Goal: Task Accomplishment & Management: Manage account settings

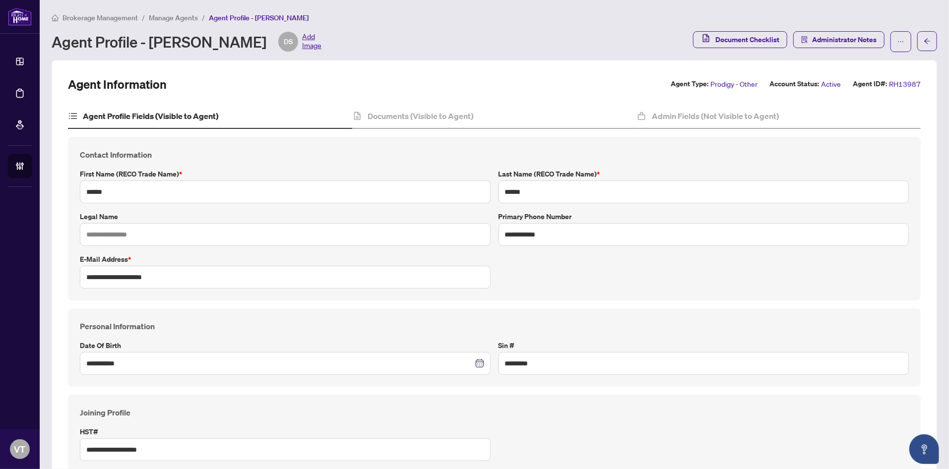
click at [187, 19] on span "Manage Agents" at bounding box center [173, 17] width 49 height 9
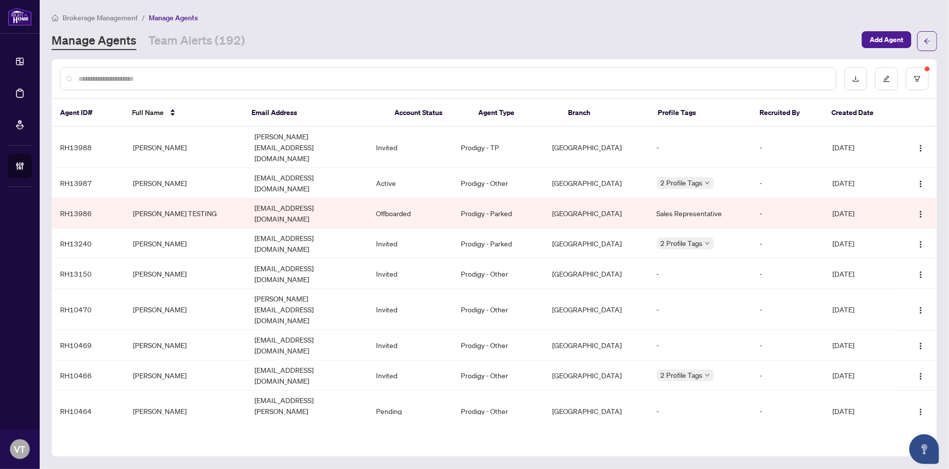
click at [262, 78] on input "text" at bounding box center [453, 78] width 750 height 11
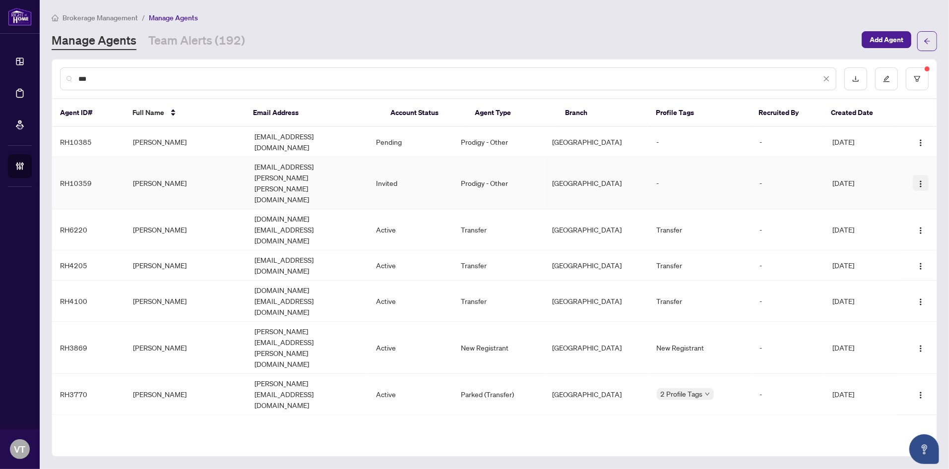
click at [917, 180] on img "button" at bounding box center [921, 184] width 8 height 8
click at [903, 213] on span "Cancel Invitation" at bounding box center [891, 213] width 54 height 11
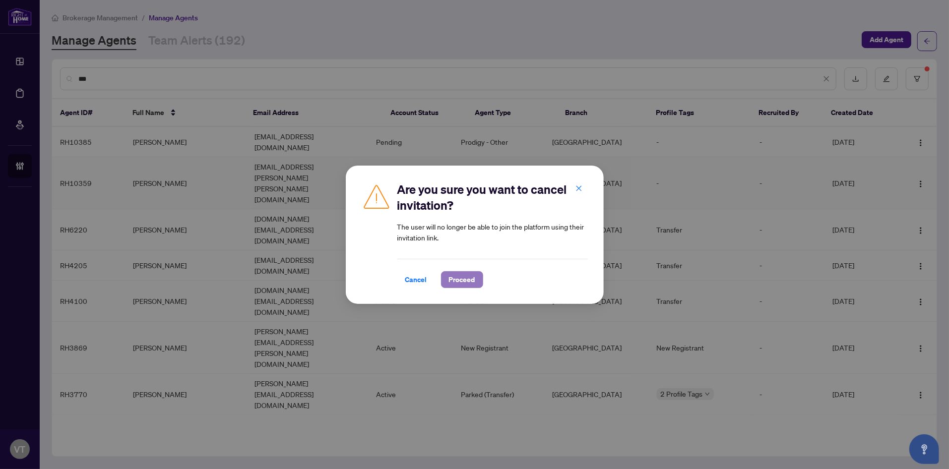
click at [464, 279] on span "Proceed" at bounding box center [462, 280] width 26 height 16
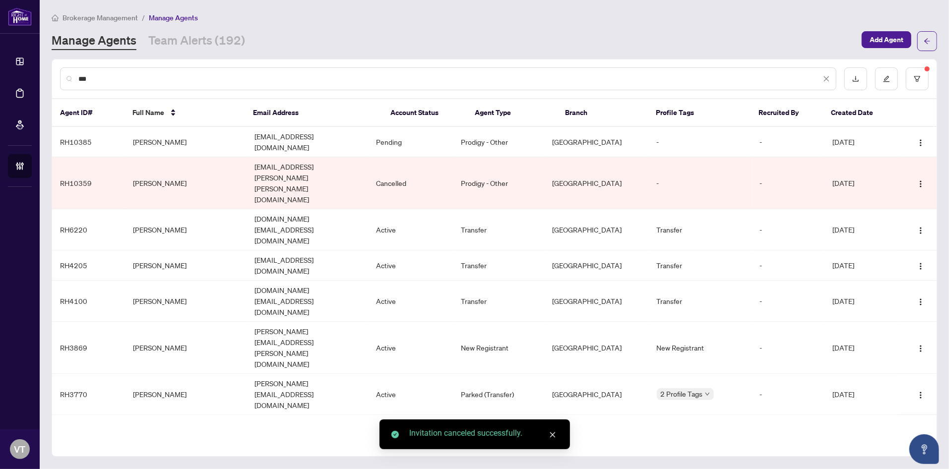
click at [212, 78] on input "***" at bounding box center [449, 78] width 743 height 11
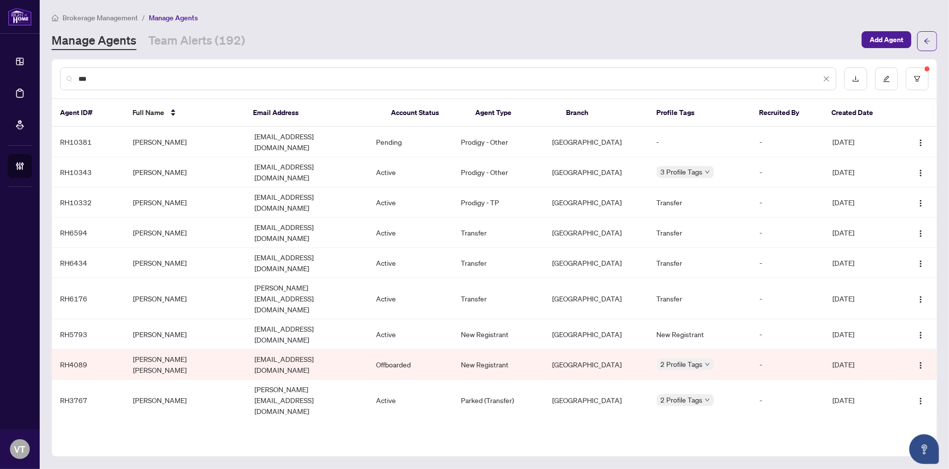
click at [233, 74] on input "***" at bounding box center [449, 78] width 743 height 11
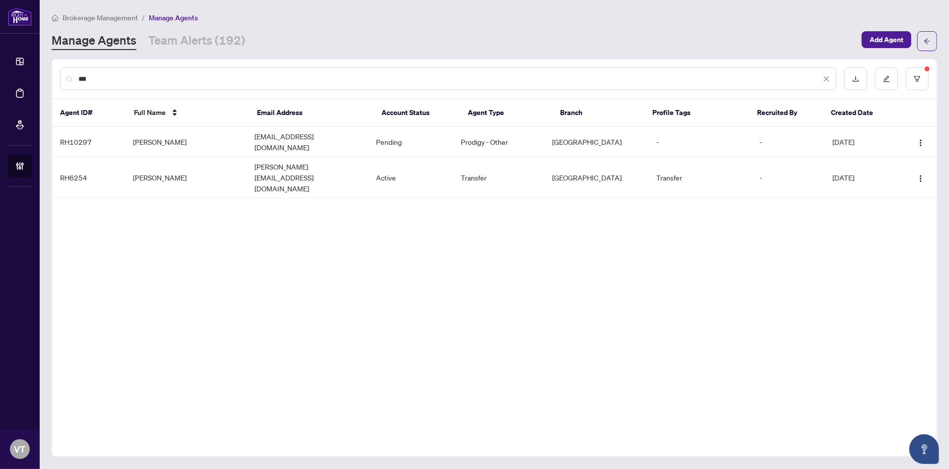
type input "***"
click at [239, 80] on input "***" at bounding box center [449, 78] width 743 height 11
click at [827, 79] on icon "close" at bounding box center [826, 78] width 5 height 5
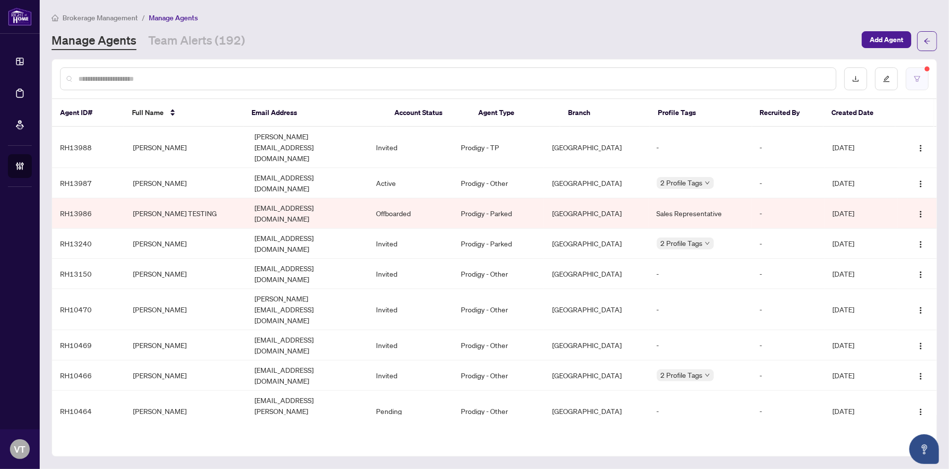
click at [923, 77] on button "button" at bounding box center [917, 78] width 23 height 23
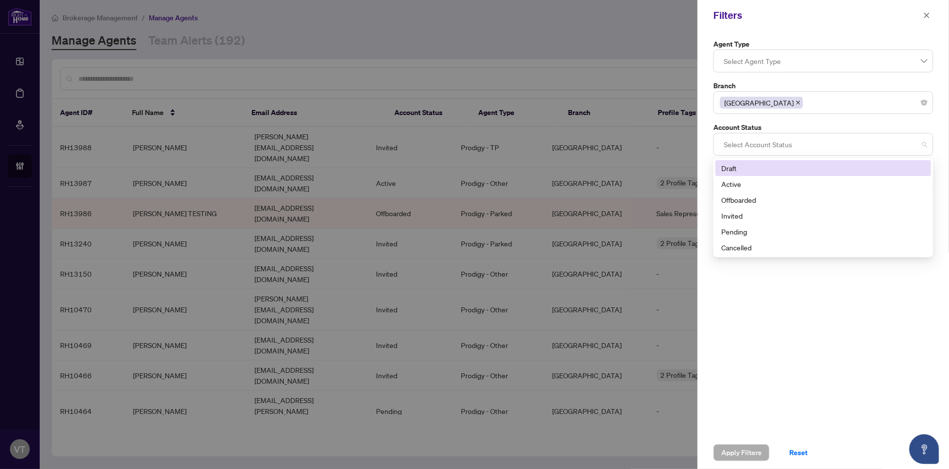
click at [777, 144] on div at bounding box center [823, 144] width 207 height 18
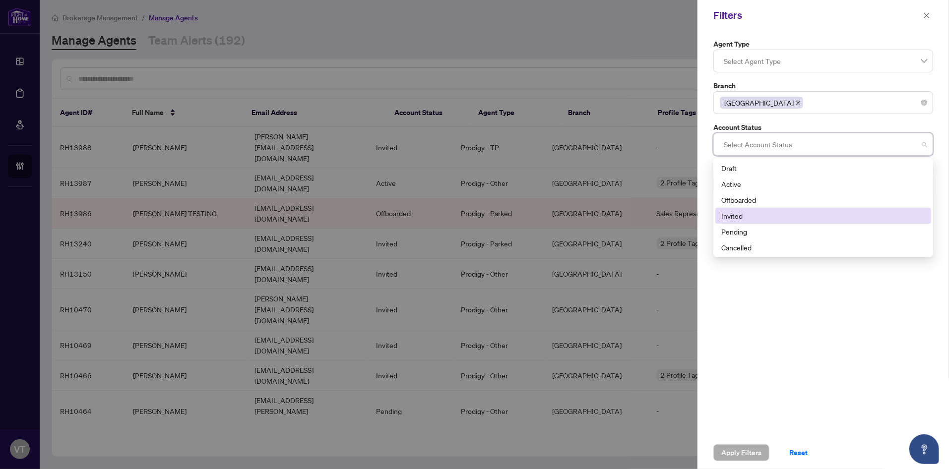
click at [757, 215] on div "Invited" at bounding box center [823, 215] width 204 height 11
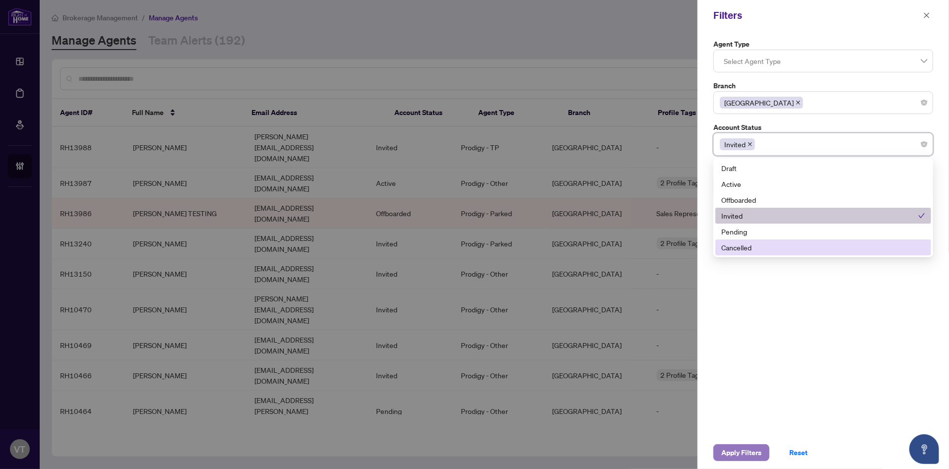
click at [749, 450] on span "Apply Filters" at bounding box center [741, 453] width 40 height 16
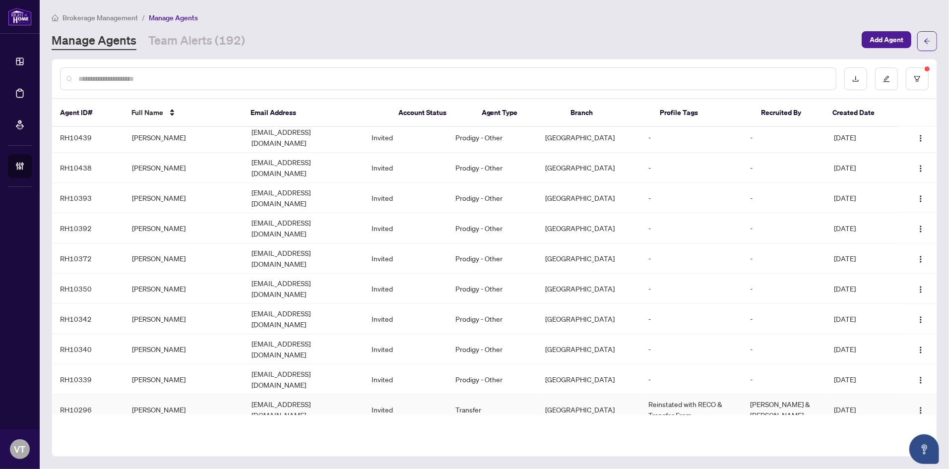
scroll to position [398, 0]
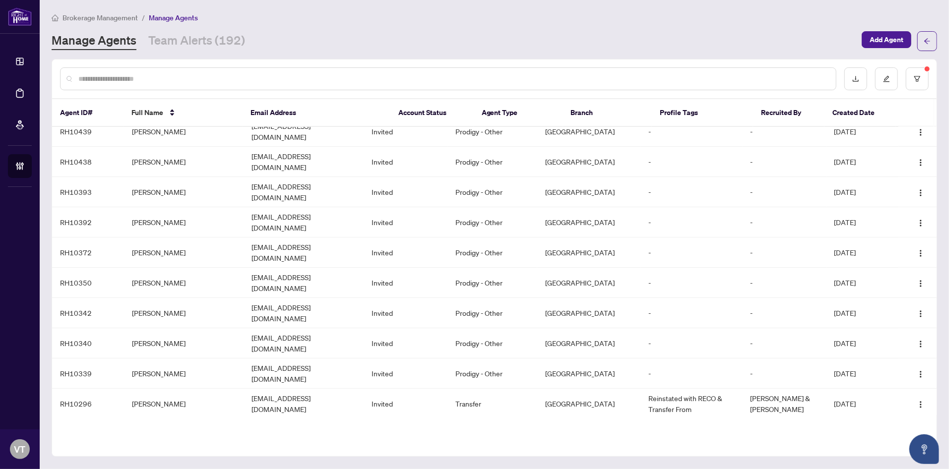
click at [919, 461] on img "button" at bounding box center [921, 465] width 8 height 8
click at [895, 372] on span "Cancel Invitation" at bounding box center [891, 372] width 54 height 11
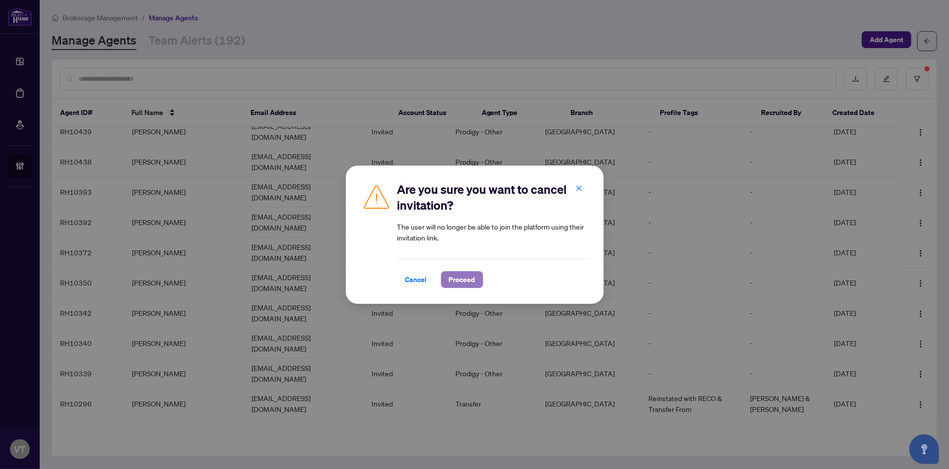
click at [450, 280] on span "Proceed" at bounding box center [462, 280] width 26 height 16
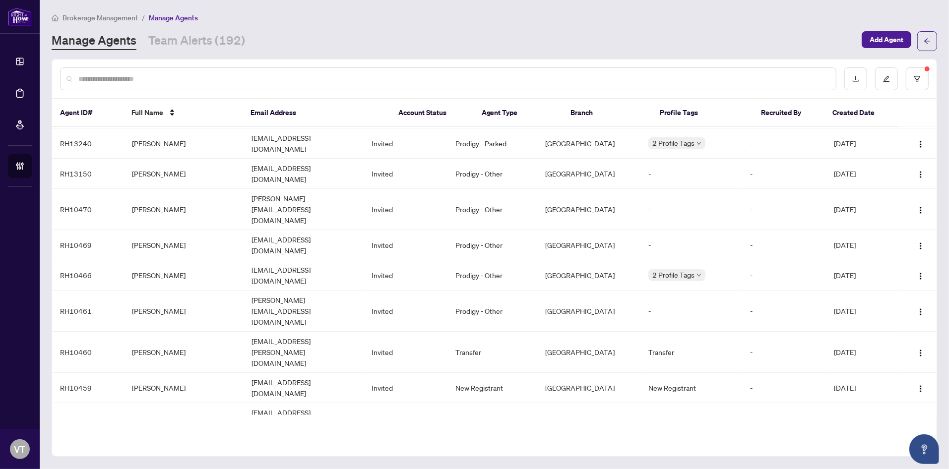
scroll to position [0, 0]
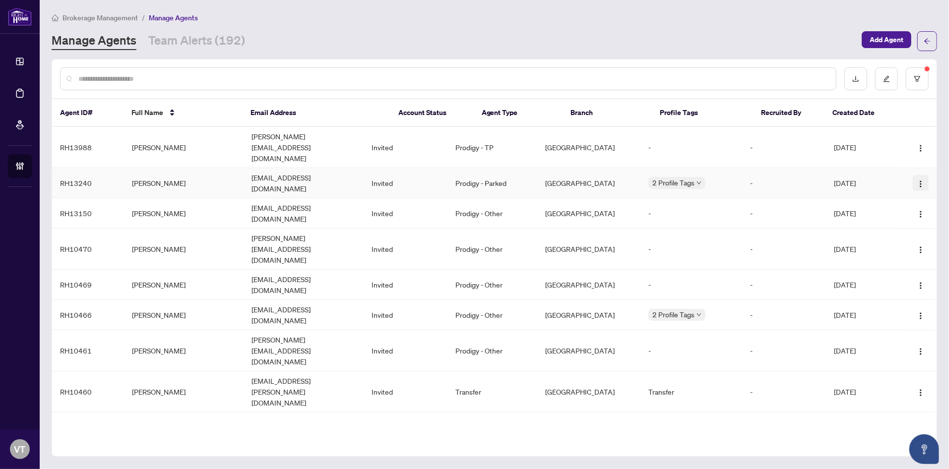
click at [918, 180] on img "button" at bounding box center [921, 184] width 8 height 8
click at [870, 193] on span "Resend Invitation" at bounding box center [891, 198] width 54 height 11
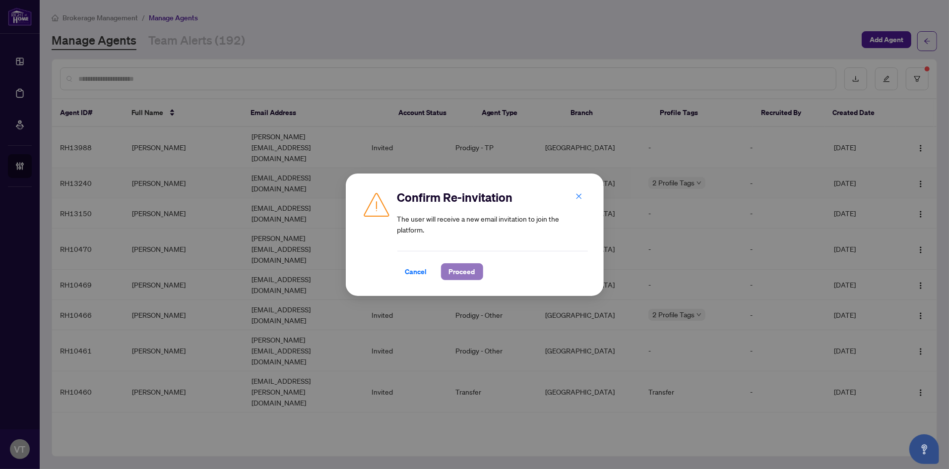
click at [450, 268] on span "Proceed" at bounding box center [462, 272] width 26 height 16
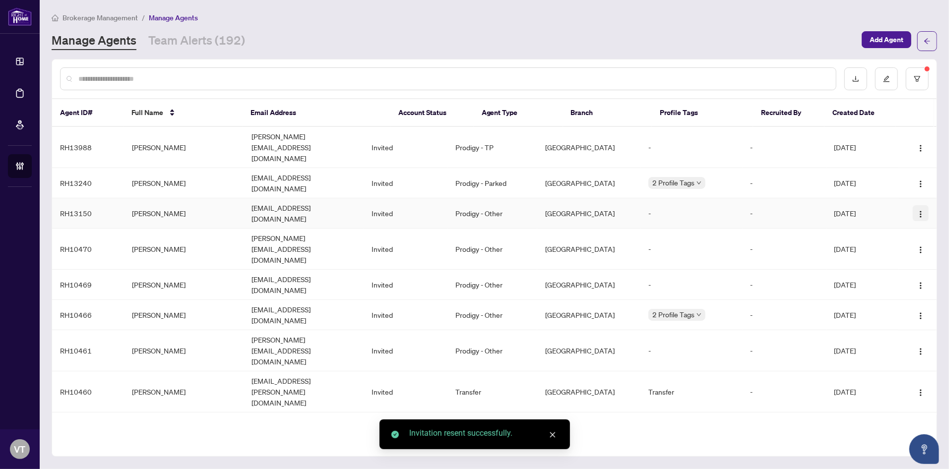
click at [920, 208] on span "button" at bounding box center [921, 213] width 8 height 11
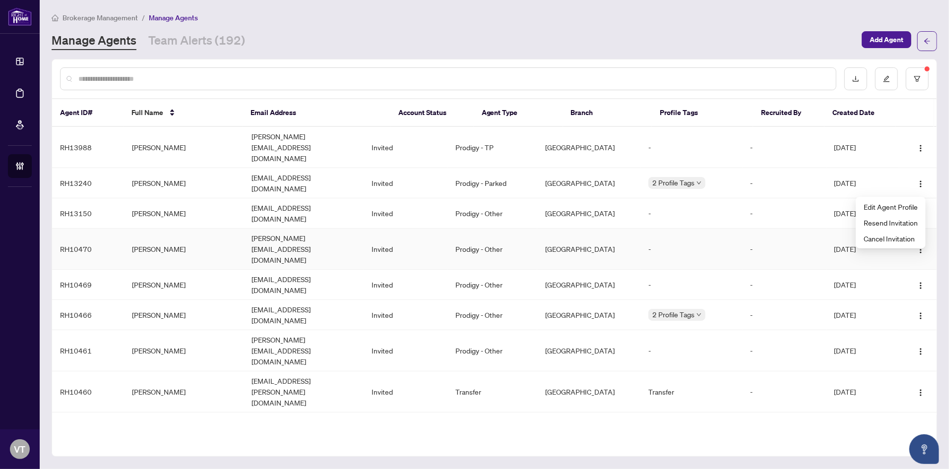
click at [813, 229] on td "-" at bounding box center [785, 249] width 84 height 41
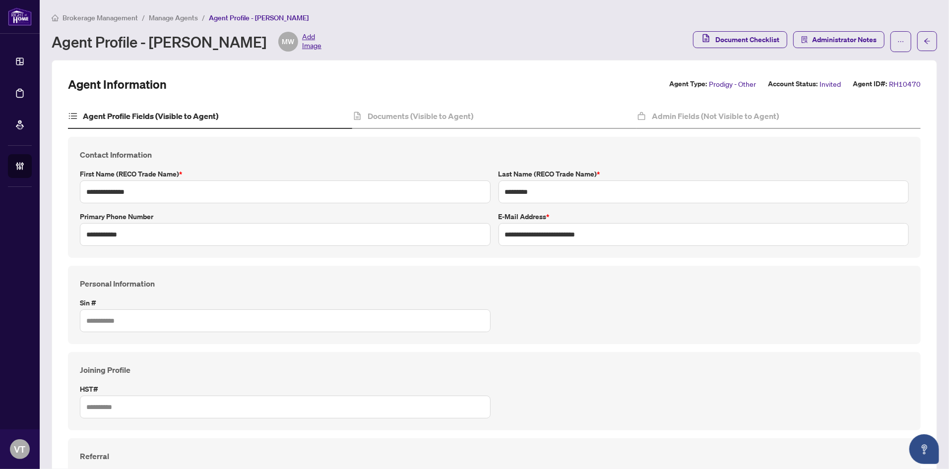
click at [180, 22] on li "Manage Agents" at bounding box center [173, 17] width 49 height 11
click at [180, 17] on span "Manage Agents" at bounding box center [173, 17] width 49 height 9
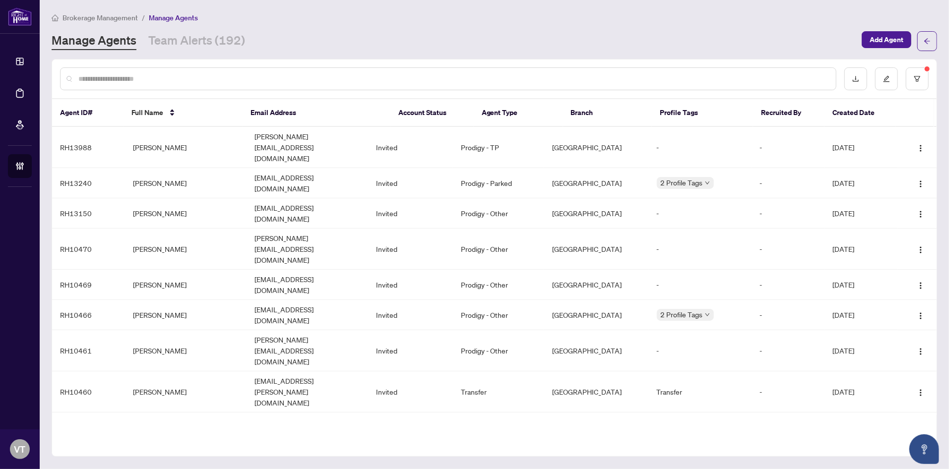
click at [212, 78] on input "text" at bounding box center [453, 78] width 750 height 11
paste input "******"
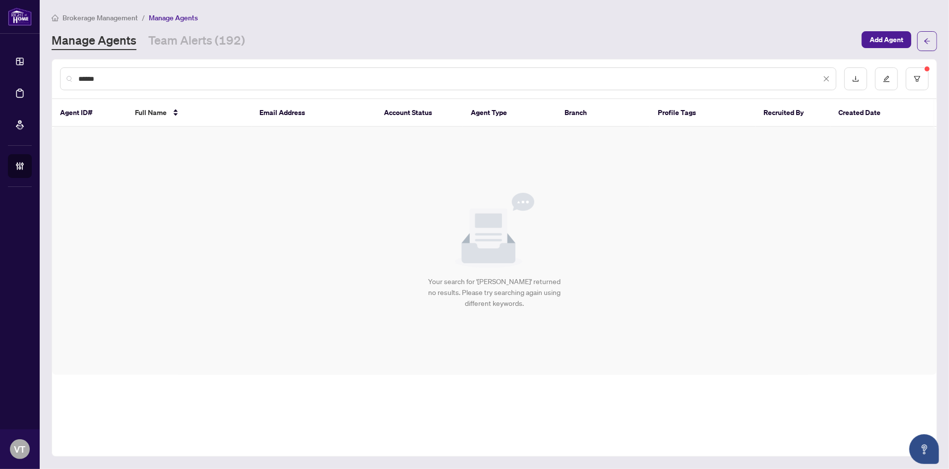
click at [160, 73] on input "******" at bounding box center [449, 78] width 743 height 11
paste input "text"
type input "******"
click at [830, 80] on icon "close" at bounding box center [826, 78] width 7 height 7
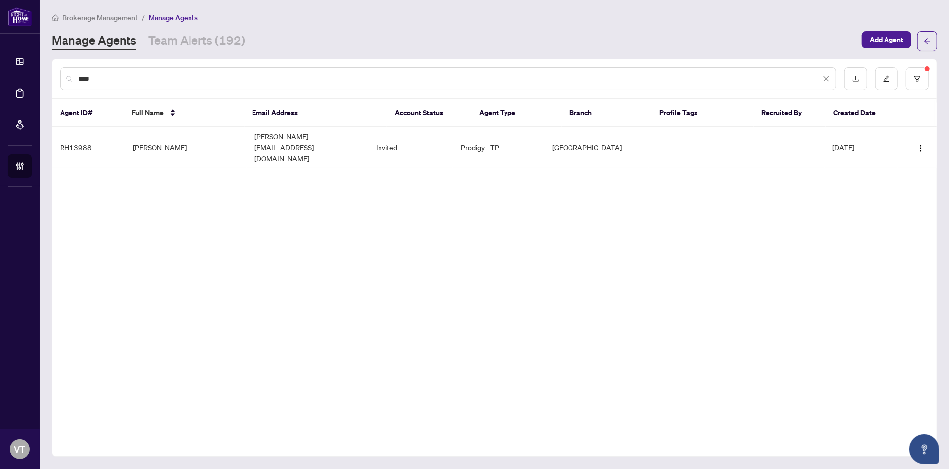
type input "****"
click at [829, 79] on icon "close" at bounding box center [826, 78] width 7 height 7
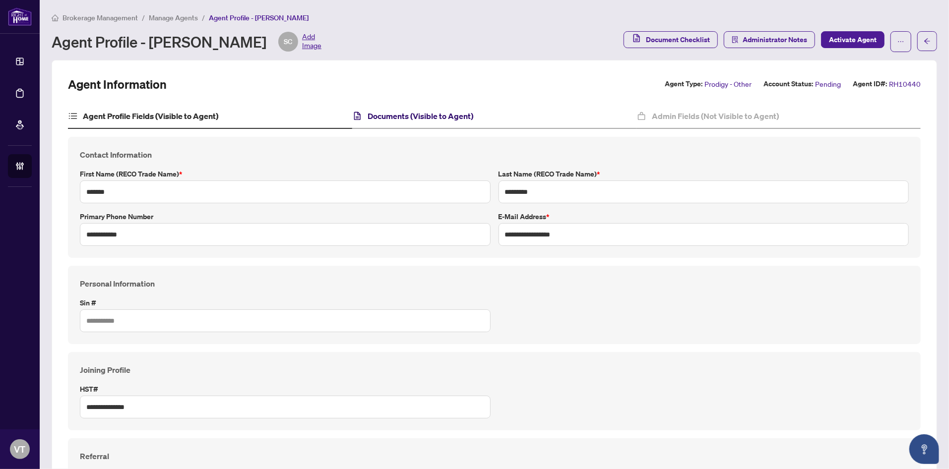
click at [392, 111] on h4 "Documents (Visible to Agent)" at bounding box center [421, 116] width 106 height 12
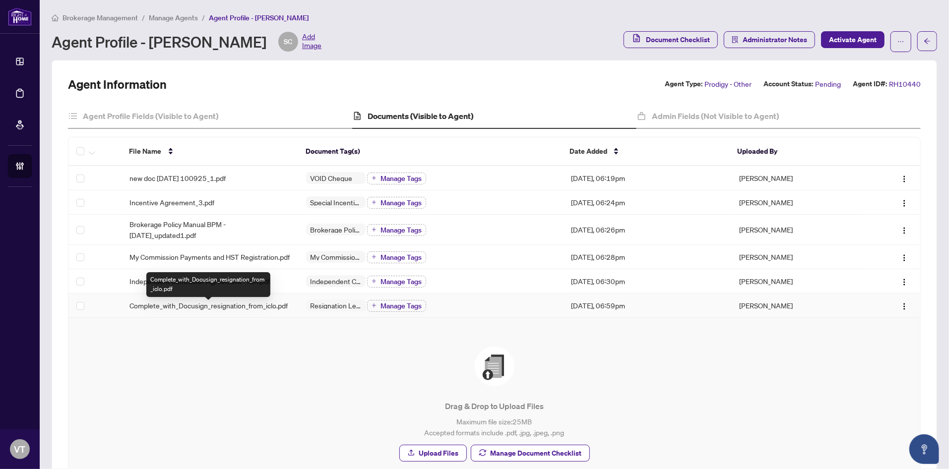
click at [204, 311] on span "Complete_with_Docusign_resignation_from_iclo.pdf" at bounding box center [209, 305] width 158 height 11
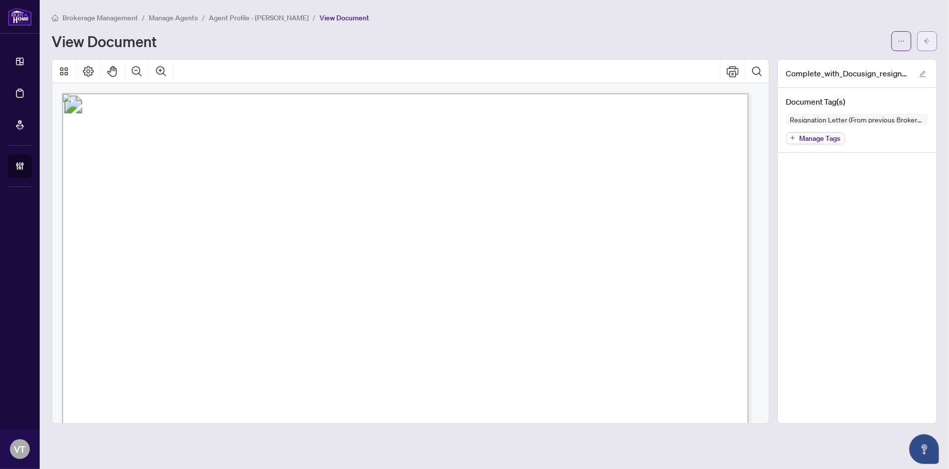
click at [927, 46] on span "button" at bounding box center [927, 41] width 7 height 16
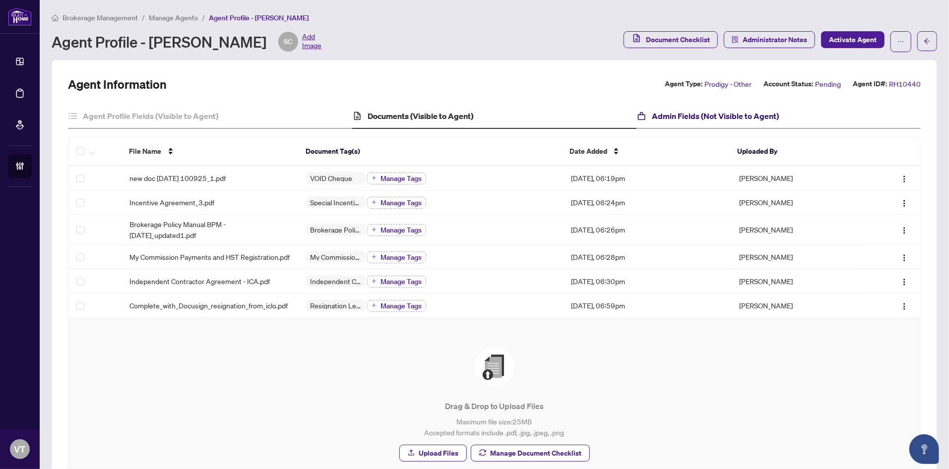
click at [688, 115] on h4 "Admin Fields (Not Visible to Agent)" at bounding box center [715, 116] width 127 height 12
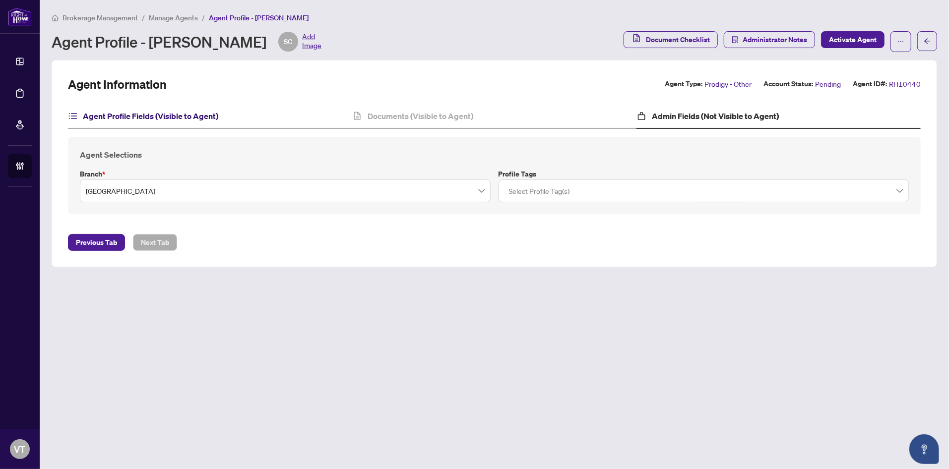
click at [149, 111] on h4 "Agent Profile Fields (Visible to Agent)" at bounding box center [150, 116] width 135 height 12
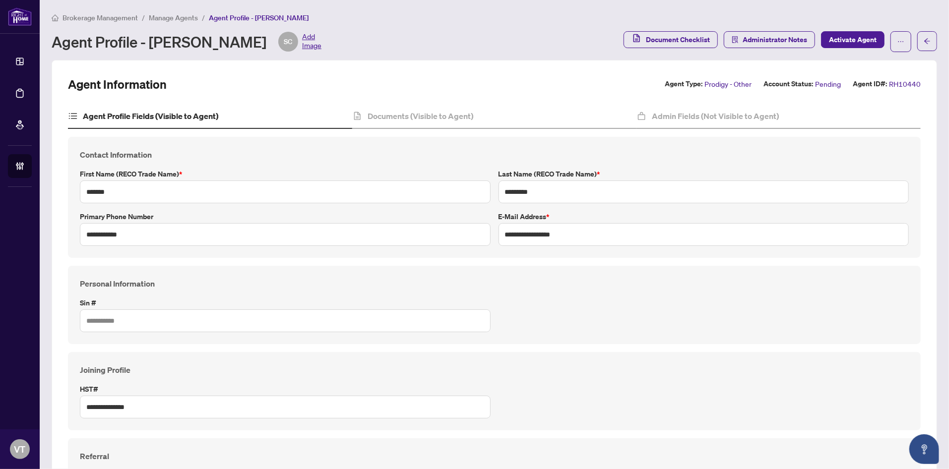
click at [162, 18] on span "Manage Agents" at bounding box center [173, 17] width 49 height 9
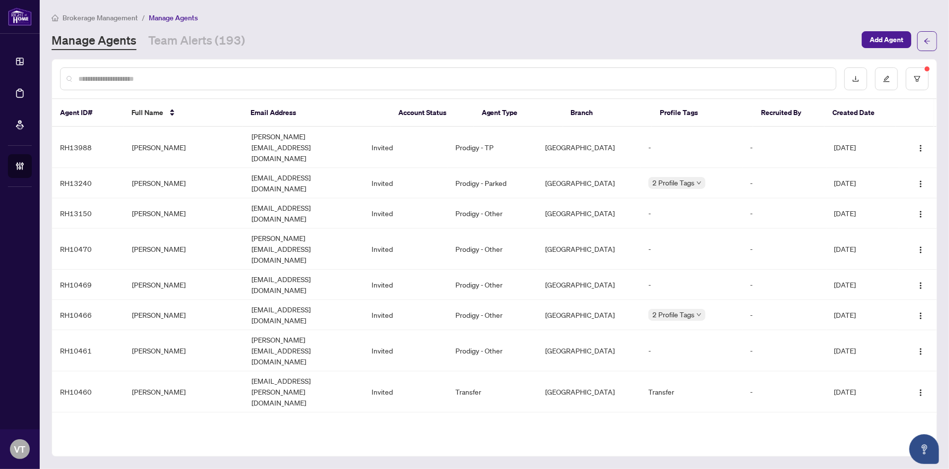
click at [180, 79] on input "text" at bounding box center [453, 78] width 750 height 11
click at [176, 413] on td "[PERSON_NAME]" at bounding box center [184, 428] width 120 height 30
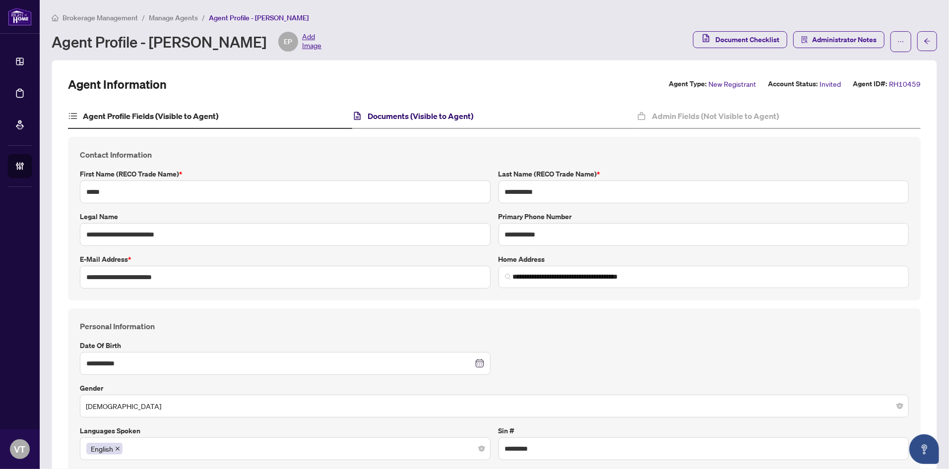
click at [421, 112] on h4 "Documents (Visible to Agent)" at bounding box center [421, 116] width 106 height 12
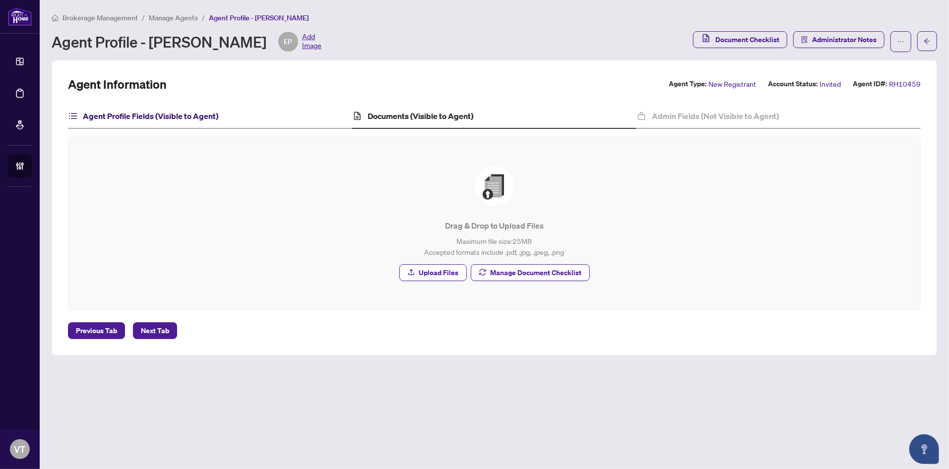
click at [145, 119] on h4 "Agent Profile Fields (Visible to Agent)" at bounding box center [150, 116] width 135 height 12
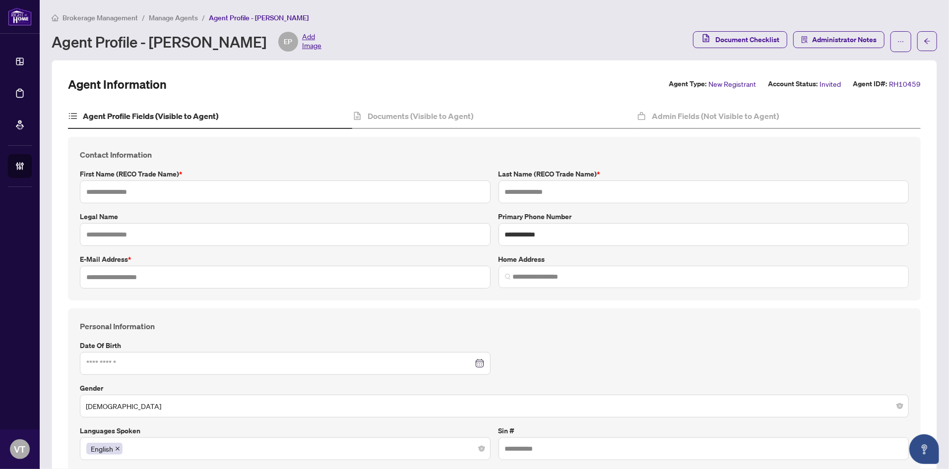
type input "*****"
type input "**********"
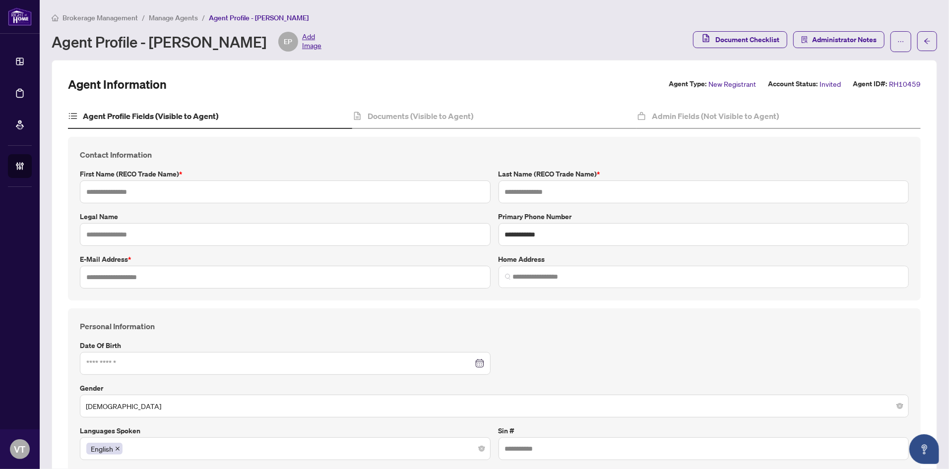
type input "*********"
type input "*"
type input "**********"
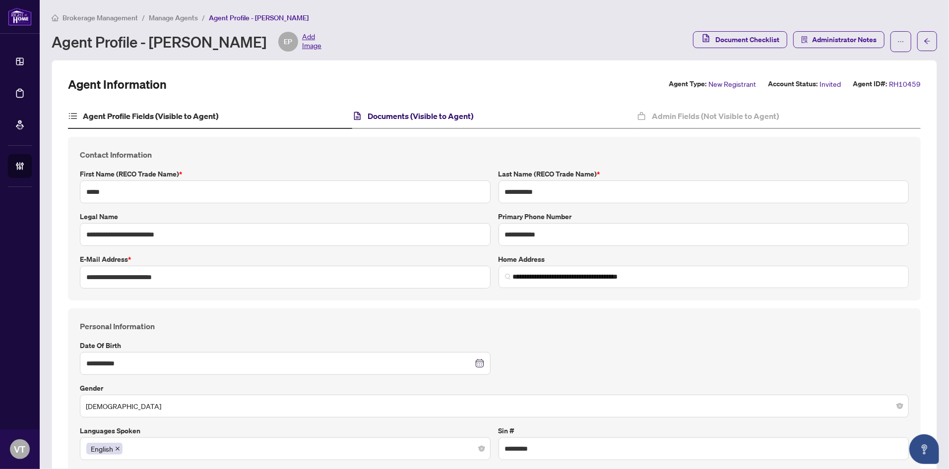
click at [434, 111] on h4 "Documents (Visible to Agent)" at bounding box center [421, 116] width 106 height 12
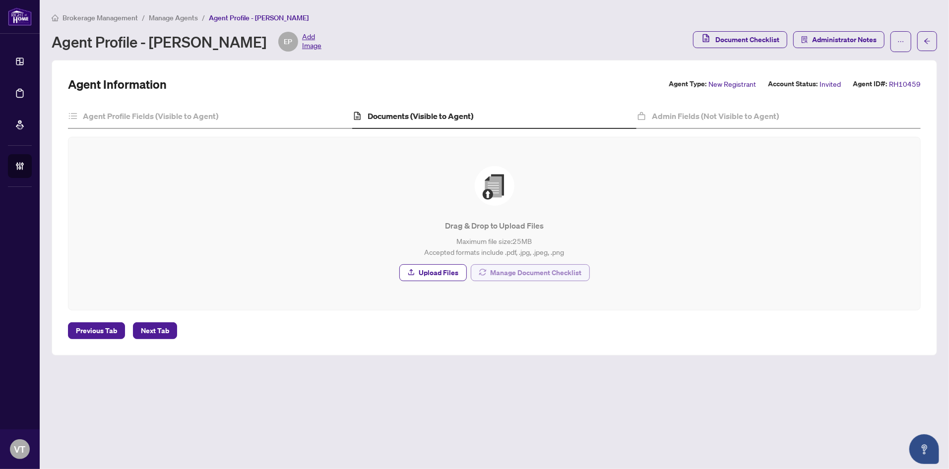
click at [506, 278] on span "Manage Document Checklist" at bounding box center [536, 273] width 91 height 16
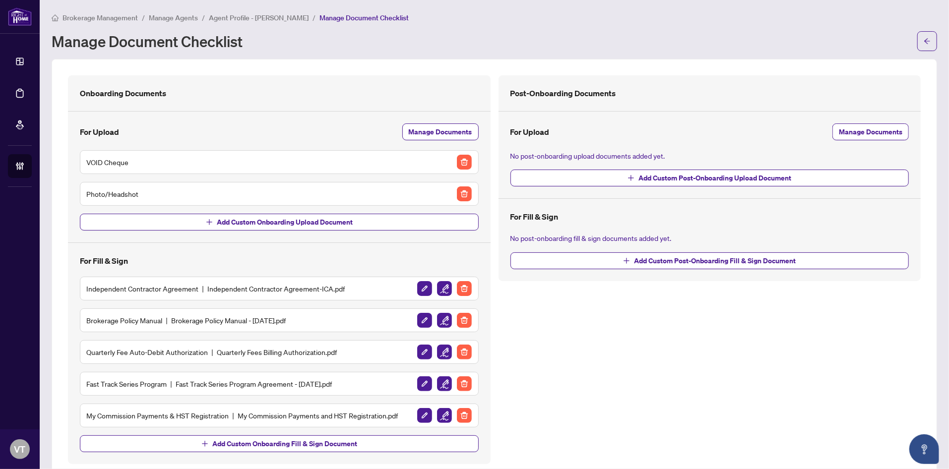
click at [245, 14] on span "Agent Profile - [PERSON_NAME]" at bounding box center [259, 17] width 100 height 9
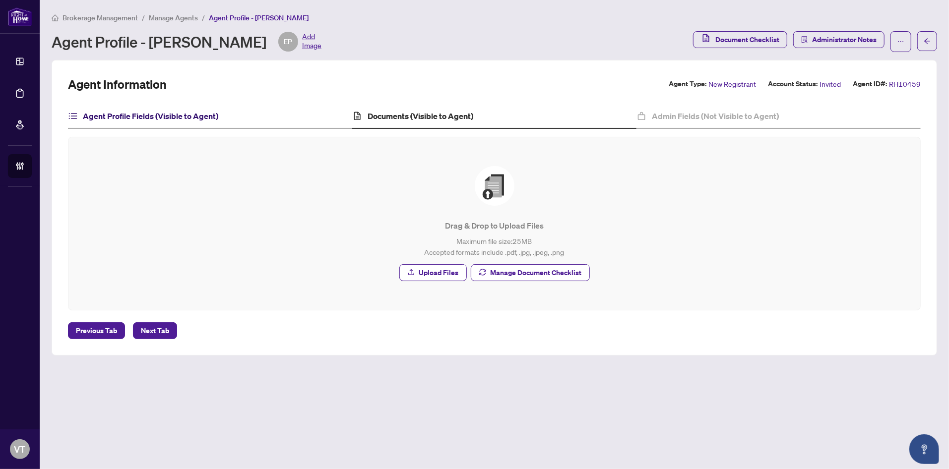
click at [124, 113] on h4 "Agent Profile Fields (Visible to Agent)" at bounding box center [150, 116] width 135 height 12
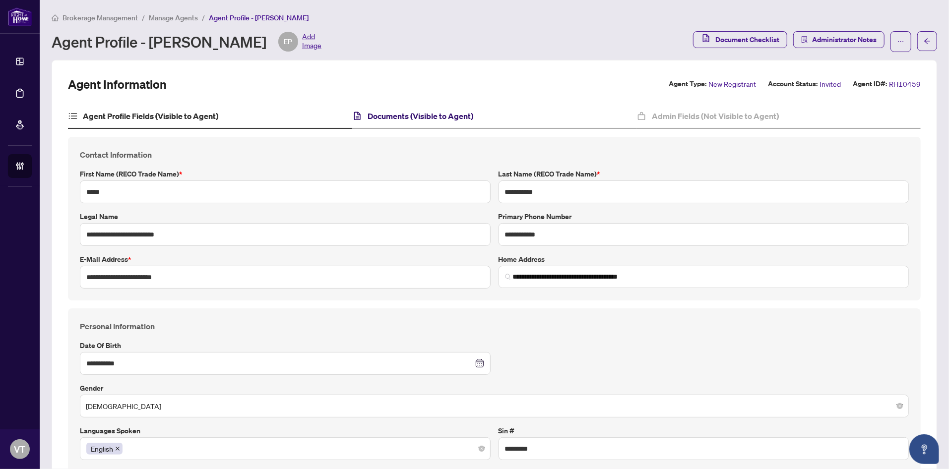
click at [399, 115] on h4 "Documents (Visible to Agent)" at bounding box center [421, 116] width 106 height 12
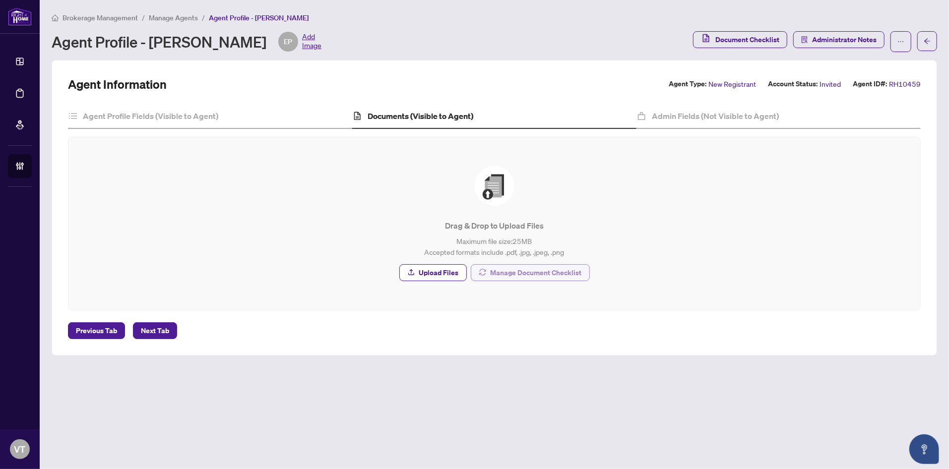
click at [498, 275] on span "Manage Document Checklist" at bounding box center [536, 273] width 91 height 16
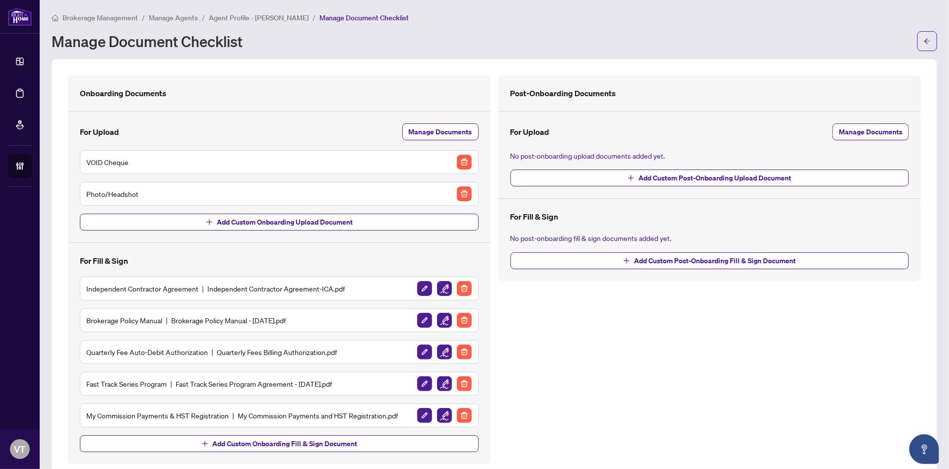
click at [179, 15] on span "Manage Agents" at bounding box center [173, 17] width 49 height 9
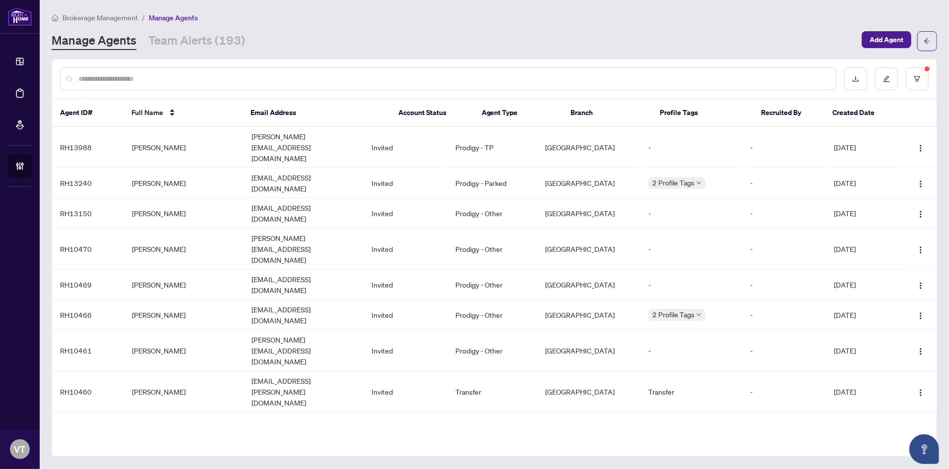
click at [929, 81] on div at bounding box center [494, 79] width 885 height 39
click at [924, 80] on button "button" at bounding box center [917, 78] width 23 height 23
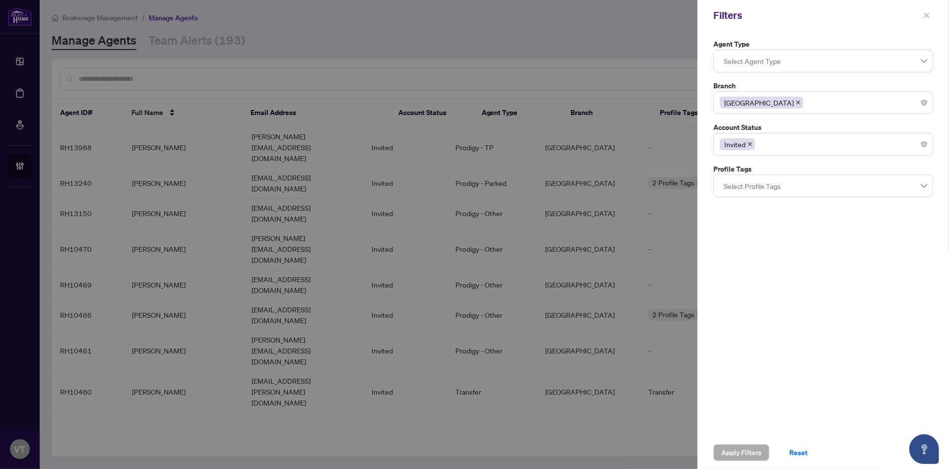
click at [930, 15] on icon "close" at bounding box center [926, 15] width 7 height 7
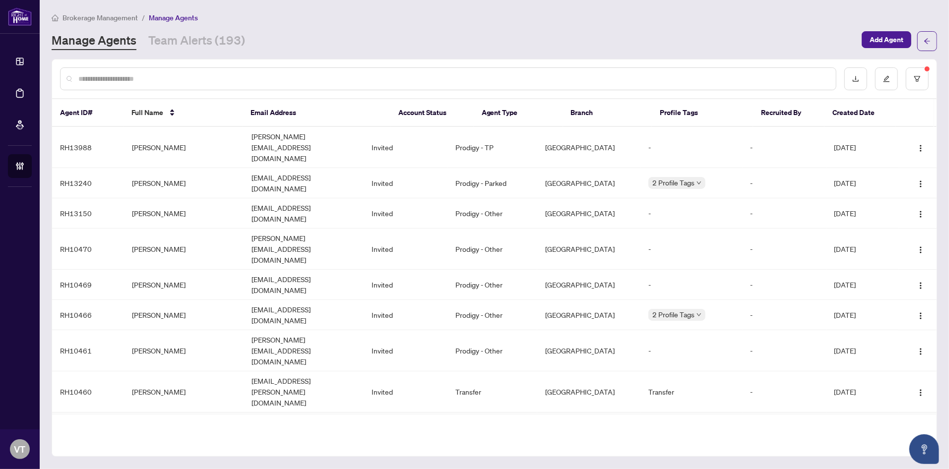
click at [177, 413] on td "[PERSON_NAME]" at bounding box center [184, 428] width 120 height 30
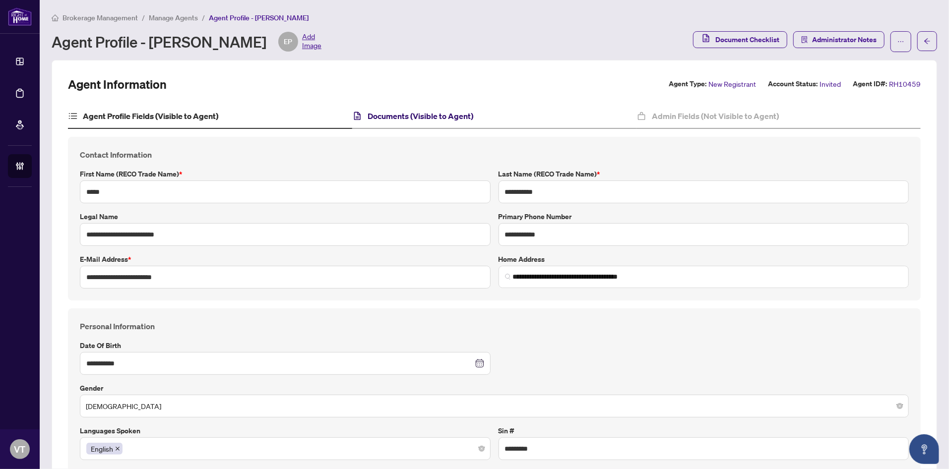
click at [410, 111] on h4 "Documents (Visible to Agent)" at bounding box center [421, 116] width 106 height 12
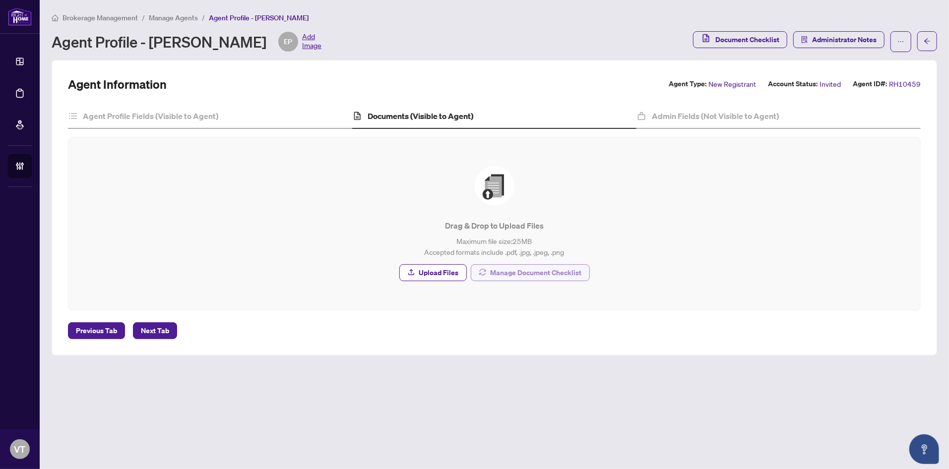
click at [505, 272] on span "Manage Document Checklist" at bounding box center [536, 273] width 91 height 16
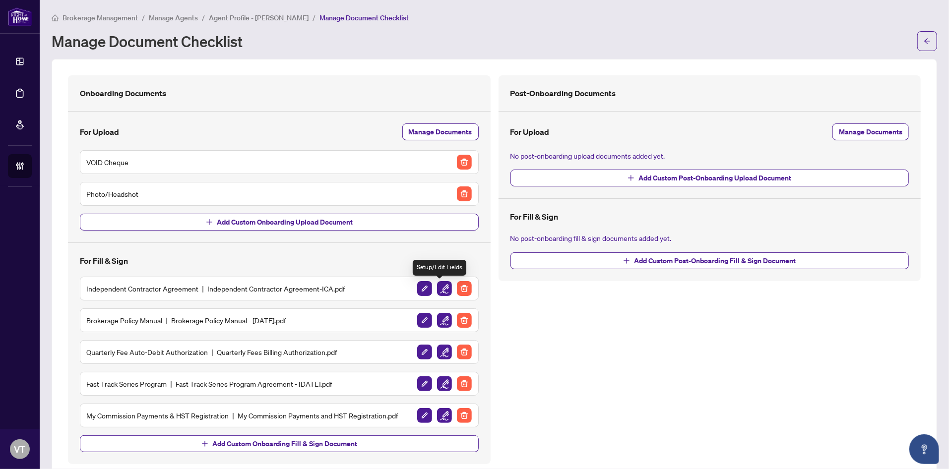
click at [439, 292] on img "button" at bounding box center [444, 288] width 15 height 15
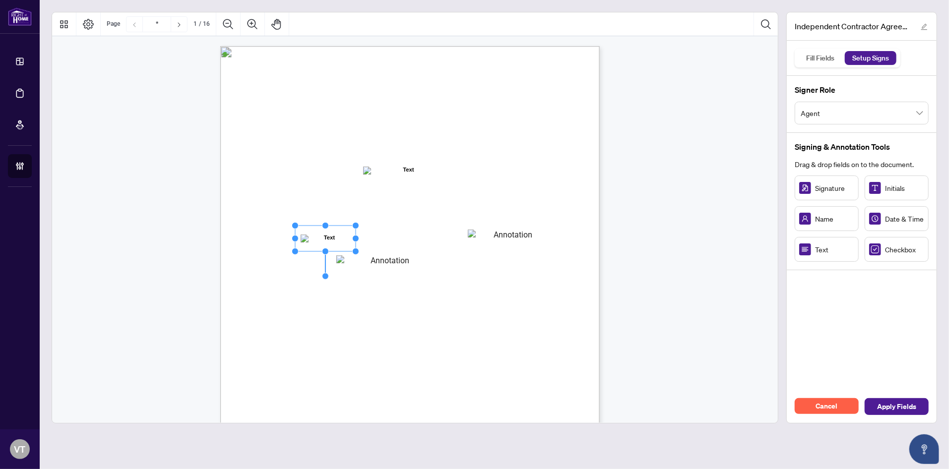
click at [506, 276] on div "INDEPENDENT CONTRACTOR AGREEMENT THIS AGREEMENT is made as of (the “Effective D…" at bounding box center [457, 353] width 474 height 614
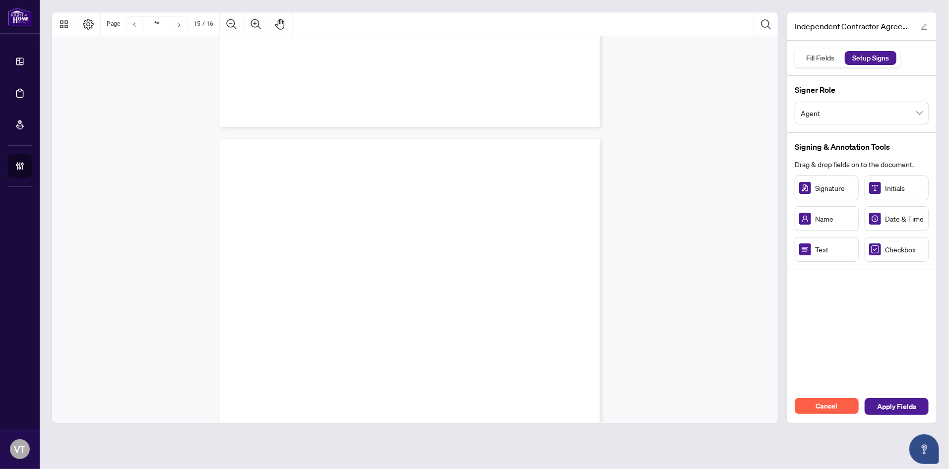
type input "**"
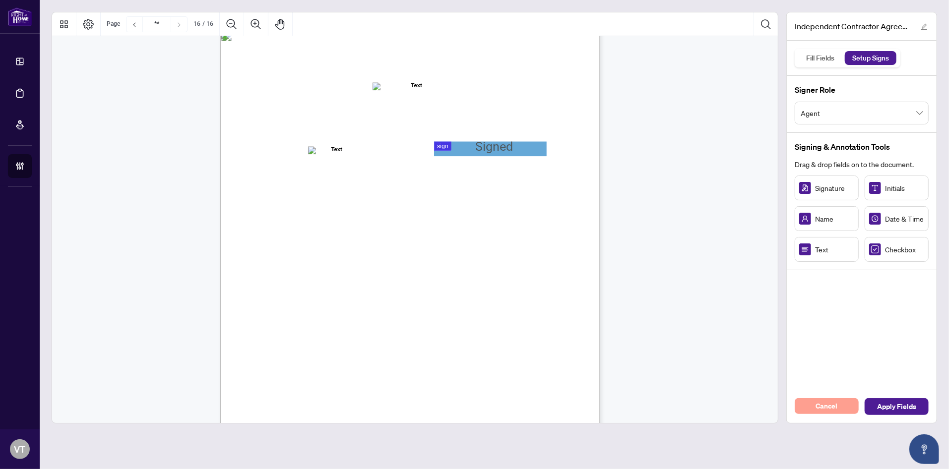
click at [826, 409] on span "Cancel" at bounding box center [827, 406] width 22 height 16
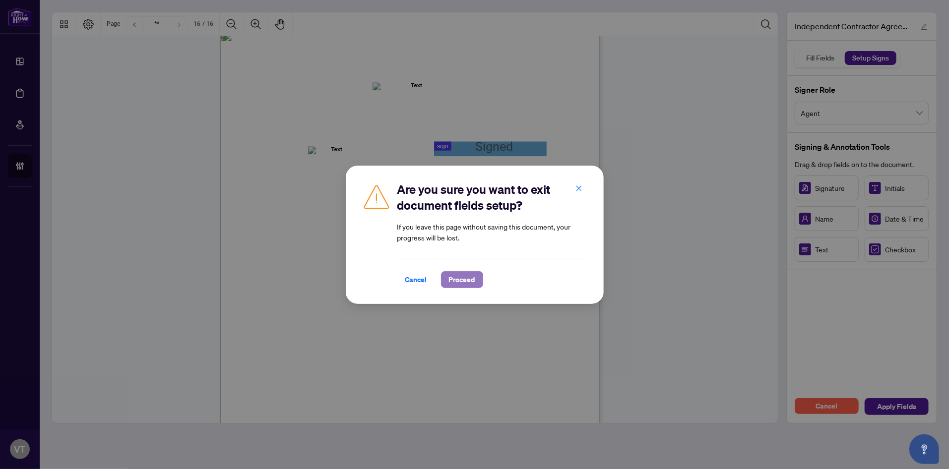
click at [469, 281] on span "Proceed" at bounding box center [462, 280] width 26 height 16
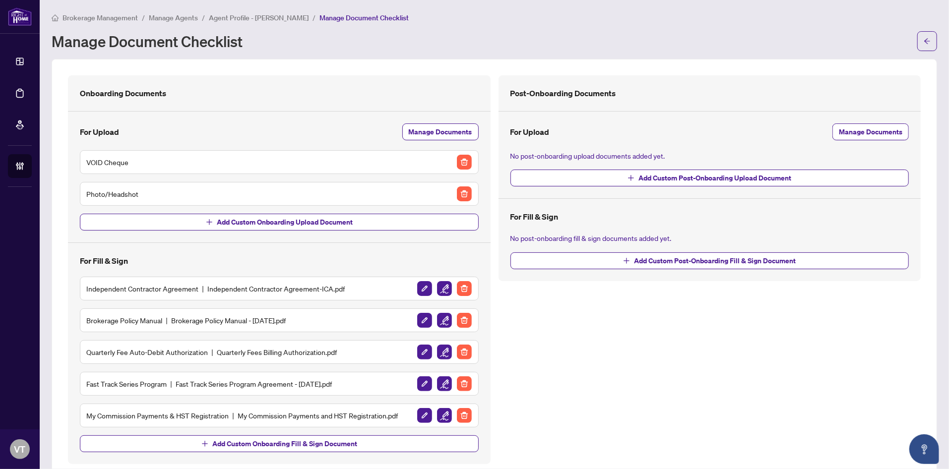
click at [219, 20] on span "Agent Profile - [PERSON_NAME]" at bounding box center [259, 17] width 100 height 9
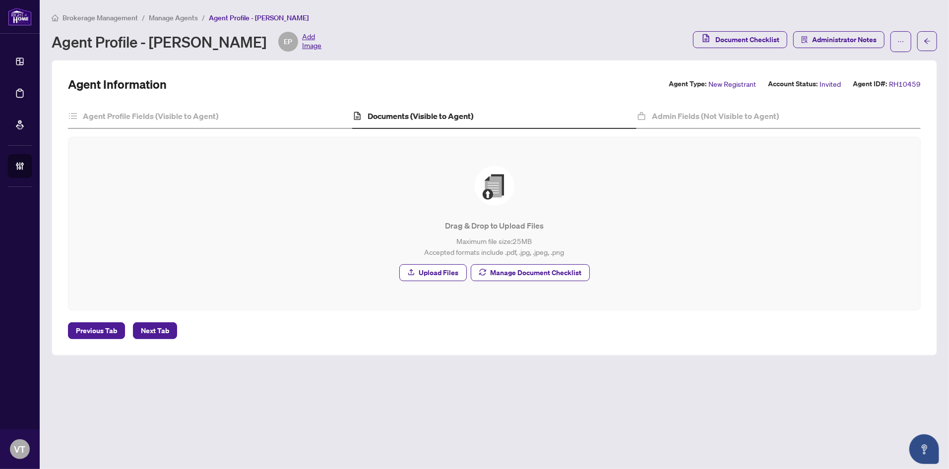
click at [167, 22] on li "Manage Agents" at bounding box center [173, 17] width 49 height 11
click at [167, 18] on span "Manage Agents" at bounding box center [173, 17] width 49 height 9
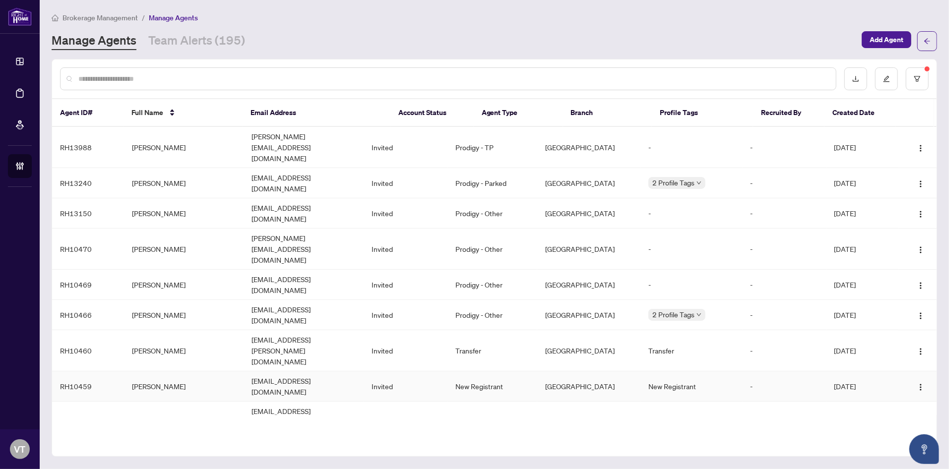
click at [173, 372] on td "[PERSON_NAME]" at bounding box center [184, 387] width 120 height 30
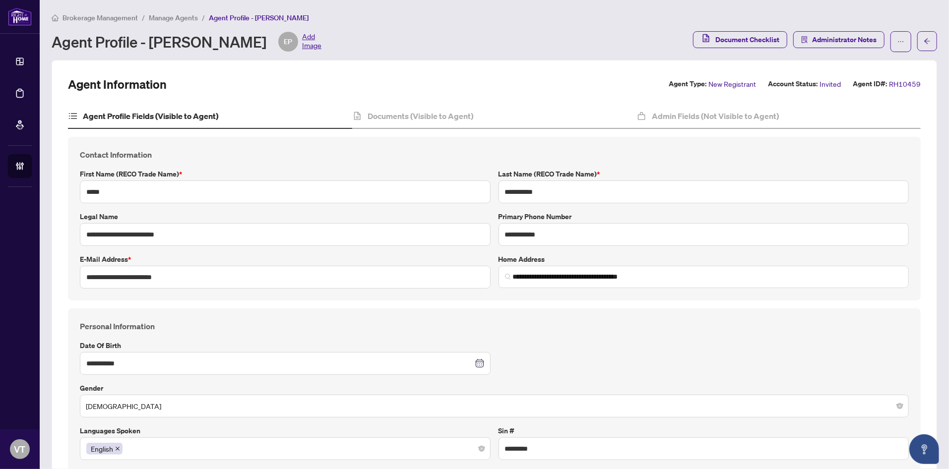
click at [179, 17] on span "Manage Agents" at bounding box center [173, 17] width 49 height 9
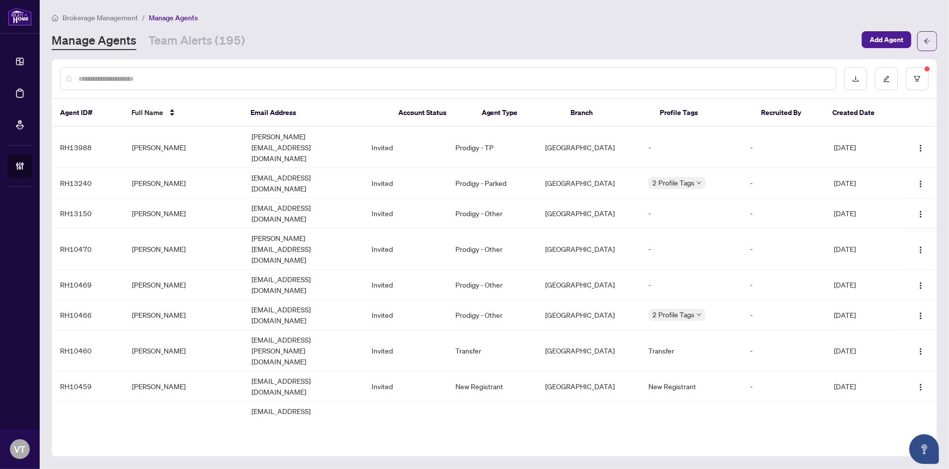
click at [228, 79] on input "text" at bounding box center [453, 78] width 750 height 11
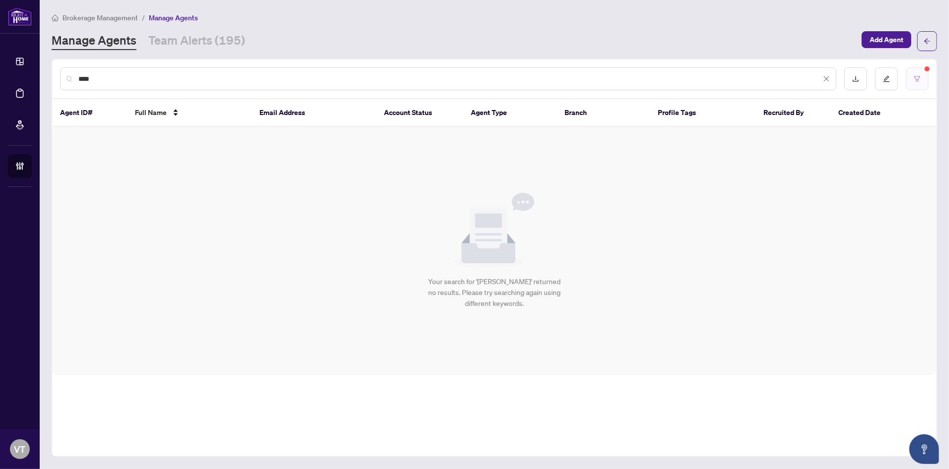
type input "****"
click at [917, 76] on icon "filter" at bounding box center [917, 78] width 7 height 7
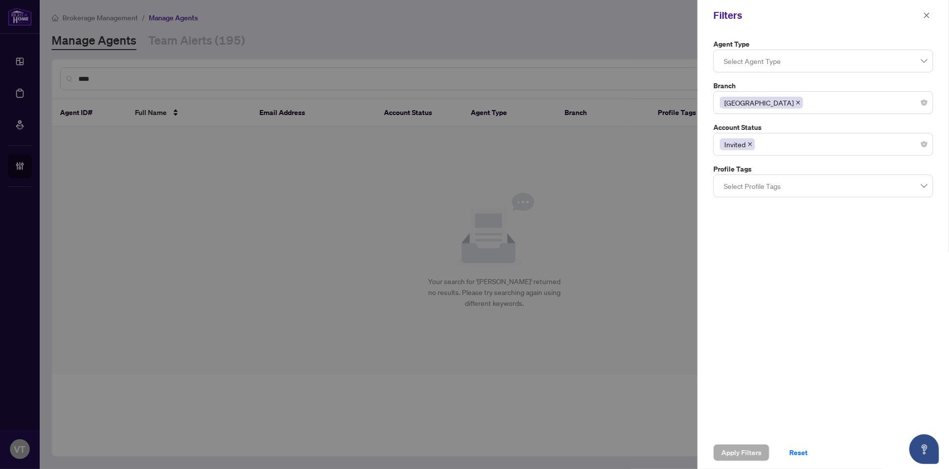
click at [754, 146] on span "Invited" at bounding box center [737, 144] width 35 height 12
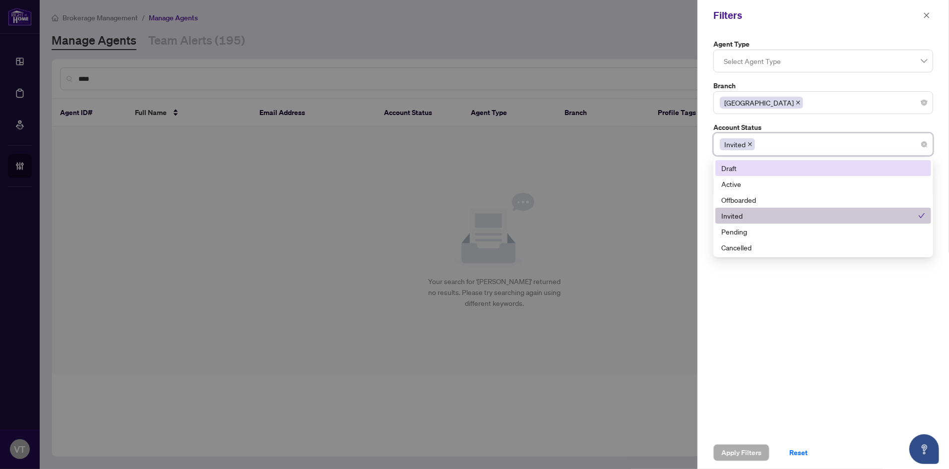
click at [752, 146] on icon "close" at bounding box center [750, 144] width 4 height 4
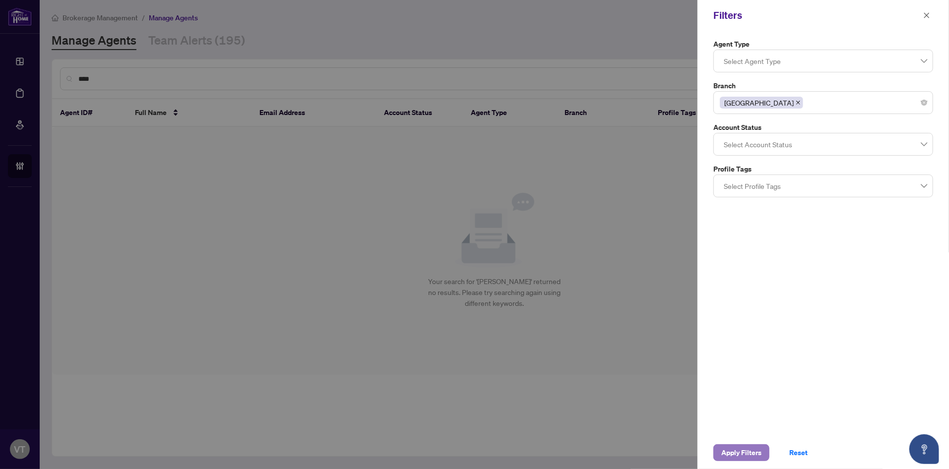
click at [744, 450] on span "Apply Filters" at bounding box center [741, 453] width 40 height 16
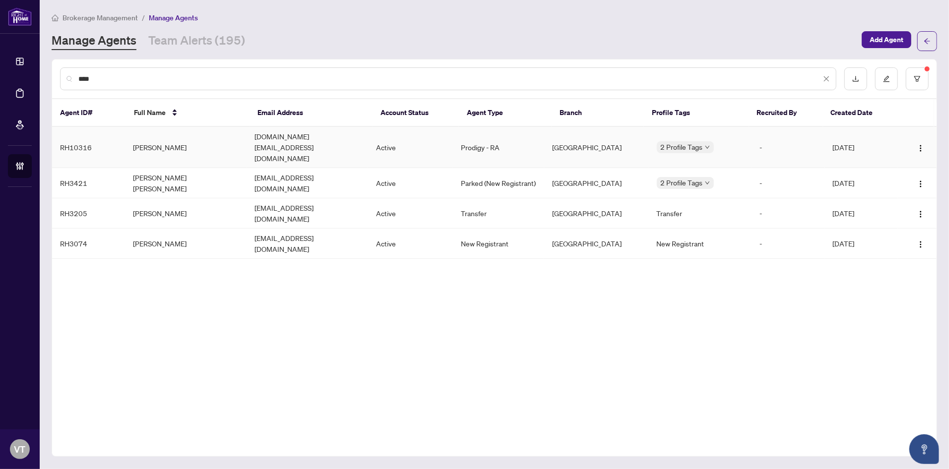
click at [169, 139] on td "[PERSON_NAME]" at bounding box center [186, 147] width 122 height 41
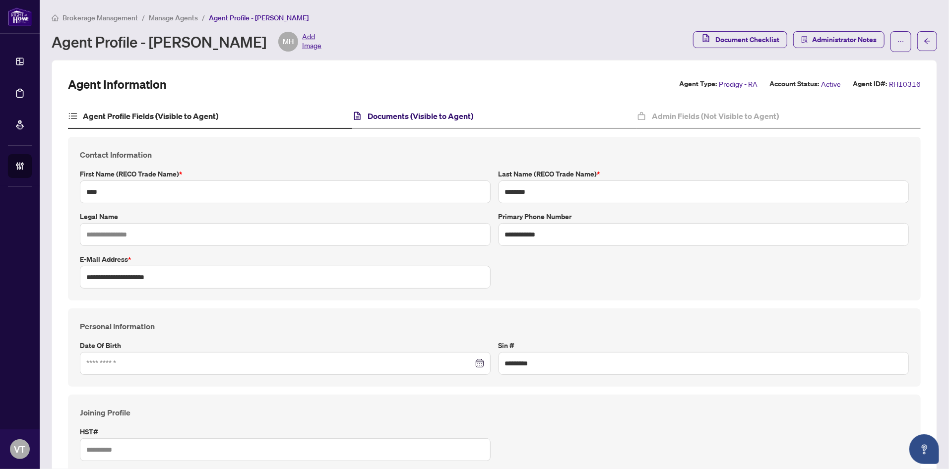
click at [415, 115] on h4 "Documents (Visible to Agent)" at bounding box center [421, 116] width 106 height 12
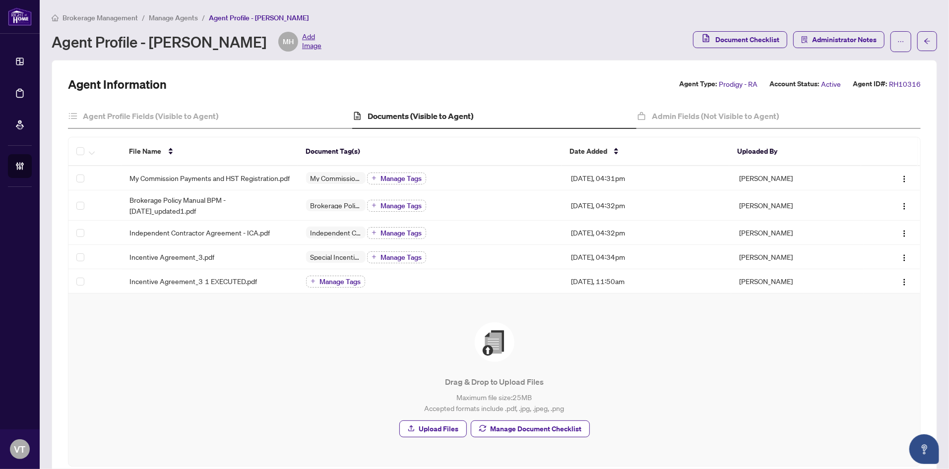
click at [155, 18] on span "Manage Agents" at bounding box center [173, 17] width 49 height 9
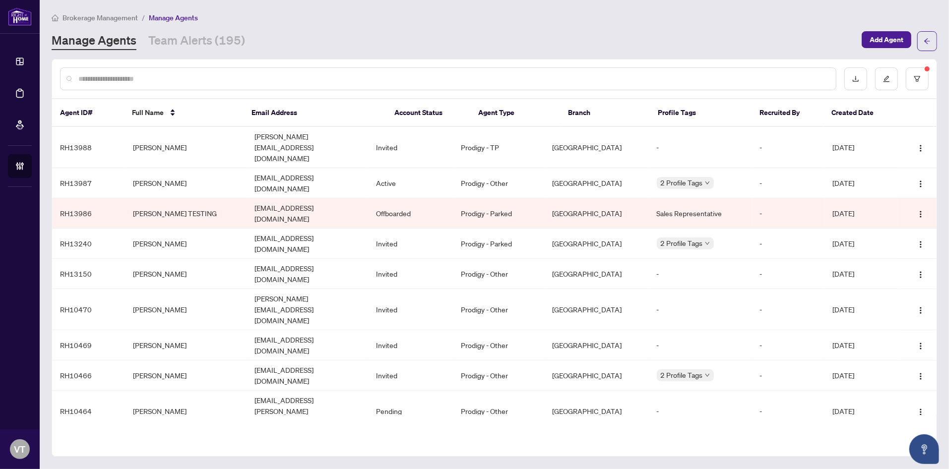
click at [235, 75] on input "text" at bounding box center [453, 78] width 750 height 11
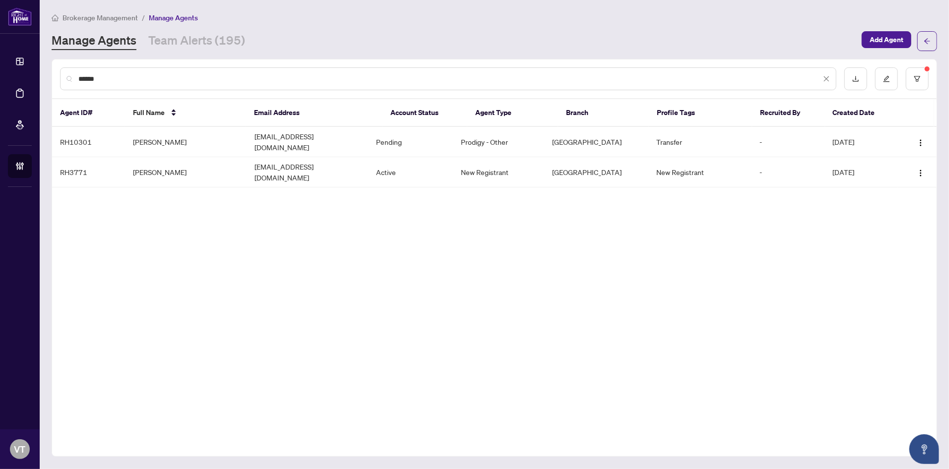
click at [120, 77] on input "******" at bounding box center [449, 78] width 743 height 11
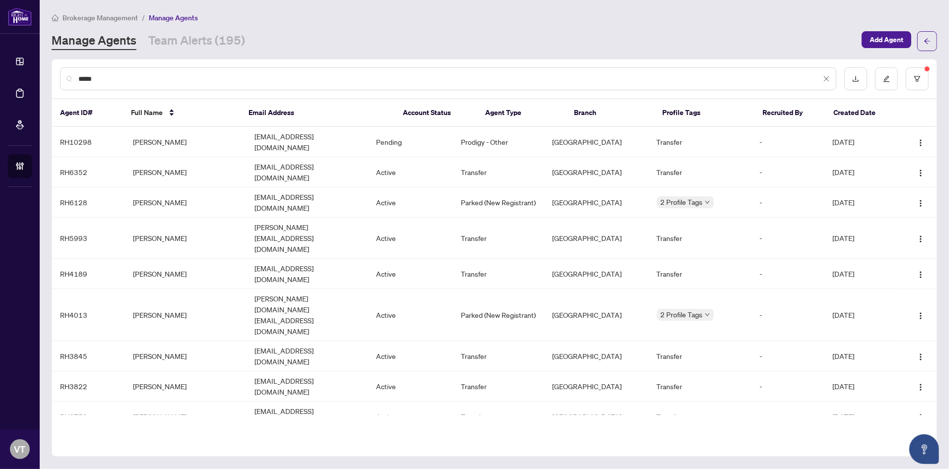
type input "*****"
